Goal: Information Seeking & Learning: Find specific fact

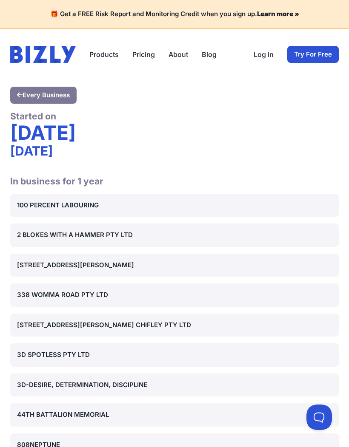
click at [46, 206] on div "100 PERCENT LABOURING" at bounding box center [174, 206] width 315 height 10
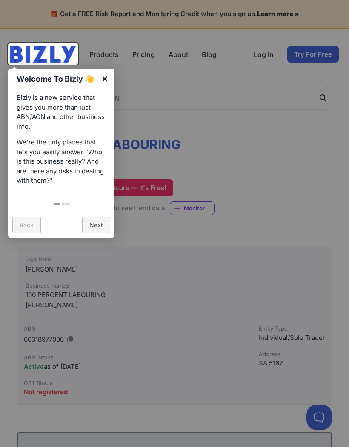
click at [105, 81] on link "×" at bounding box center [104, 78] width 19 height 19
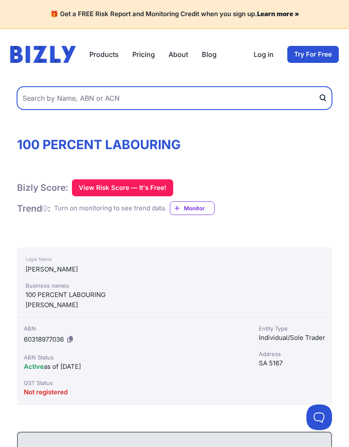
click at [42, 99] on input "text" at bounding box center [174, 98] width 315 height 23
type input "Sergio nasato"
click at [325, 98] on button "submit" at bounding box center [325, 98] width 14 height 23
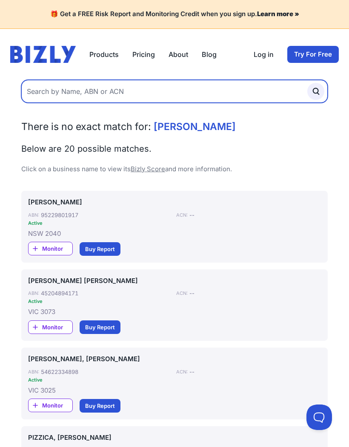
click at [82, 92] on input "text" at bounding box center [174, 91] width 306 height 23
type input "Nasato"
click at [316, 91] on button "submit" at bounding box center [315, 91] width 17 height 17
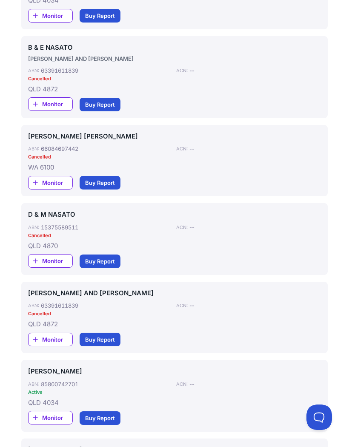
scroll to position [983, 0]
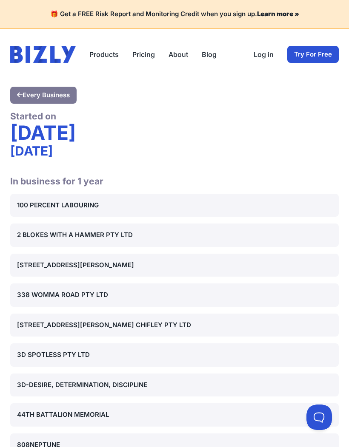
click at [49, 237] on div "2 BLOKES WITH A HAMMER PTY LTD" at bounding box center [174, 236] width 315 height 10
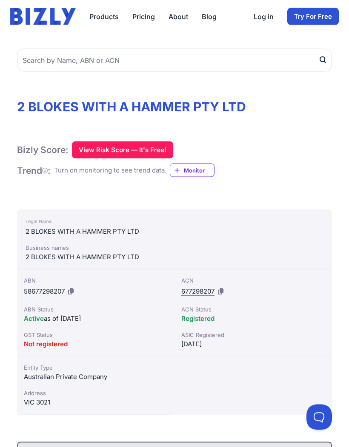
scroll to position [40, 0]
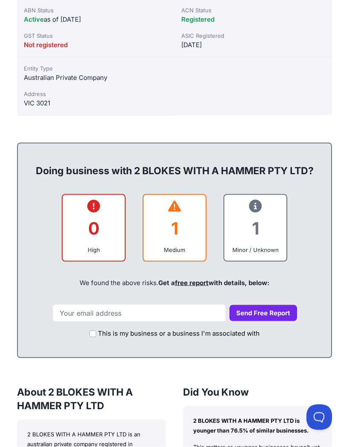
click at [25, 241] on div "Doing business with 2 BLOKES WITH A HAMMER PTY LTD? 0 High 1 Medium 1 Minor / U…" at bounding box center [174, 251] width 315 height 216
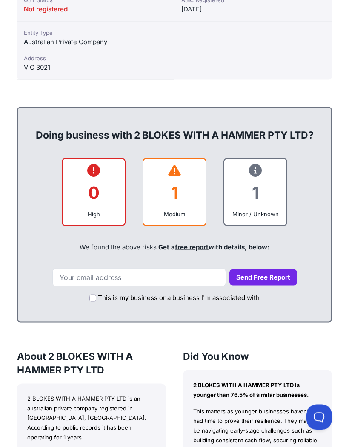
scroll to position [363, 0]
